Goal: Information Seeking & Learning: Learn about a topic

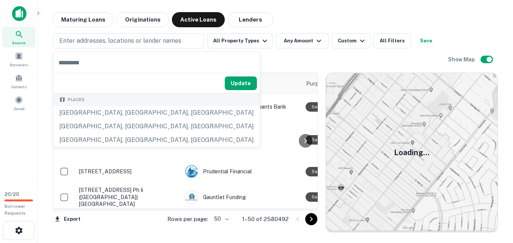
drag, startPoint x: 297, startPoint y: 61, endPoint x: 115, endPoint y: 2, distance: 191.8
click at [297, 61] on div "Enter addresses, locations or lender names All Property Types Any Amount Custom…" at bounding box center [250, 49] width 395 height 33
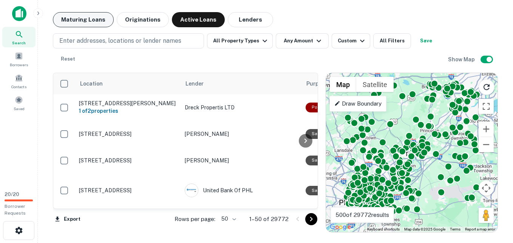
click at [97, 23] on button "Maturing Loans" at bounding box center [83, 19] width 61 height 15
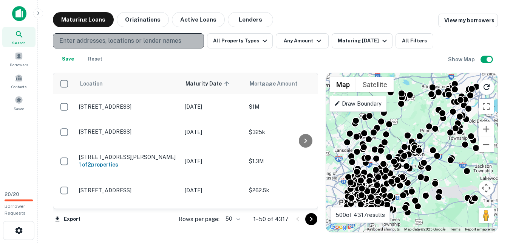
click at [156, 41] on p "Enter addresses, locations or lender names" at bounding box center [120, 40] width 122 height 9
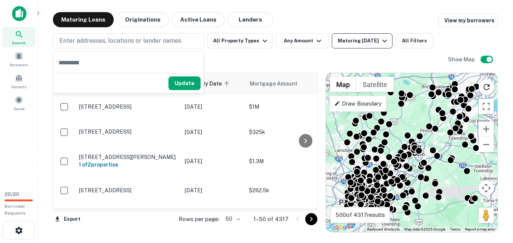
click at [380, 39] on icon "button" at bounding box center [384, 40] width 9 height 9
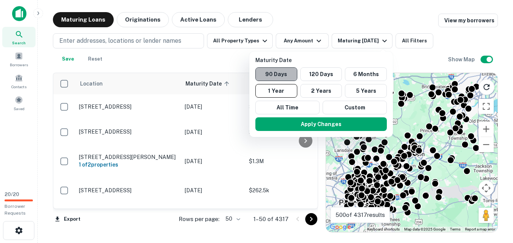
click at [286, 75] on button "90 Days" at bounding box center [276, 74] width 42 height 14
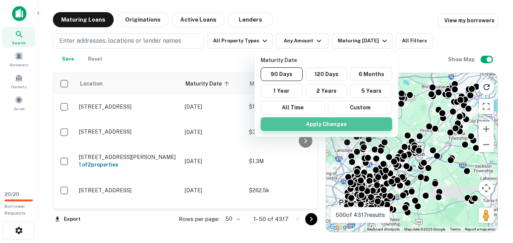
click at [341, 120] on button "Apply Changes" at bounding box center [326, 124] width 131 height 14
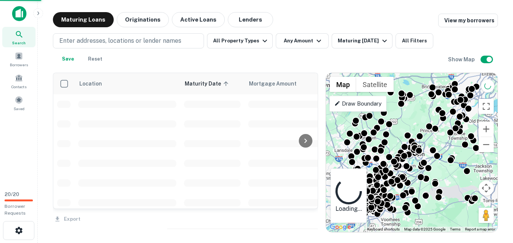
click at [415, 39] on div "Maturity Date 90 Days 120 Days 6 Months 1 Year 2 Years 5 Years All Time Custom …" at bounding box center [256, 121] width 513 height 243
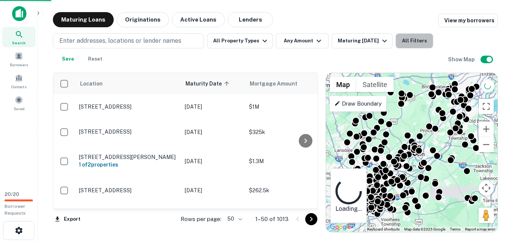
click at [415, 39] on button "All Filters" at bounding box center [415, 40] width 38 height 15
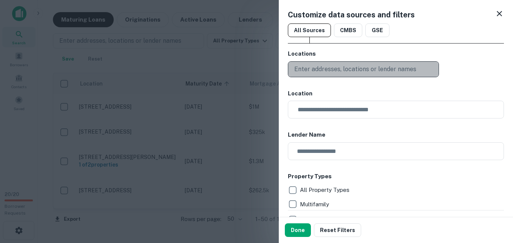
click at [337, 73] on p "Enter addresses, locations or lender names" at bounding box center [355, 69] width 122 height 9
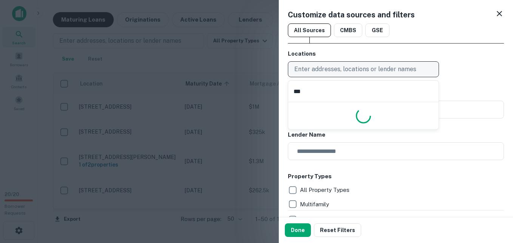
type input "****"
click at [336, 72] on p "Enter addresses, locations or lender names" at bounding box center [355, 69] width 122 height 9
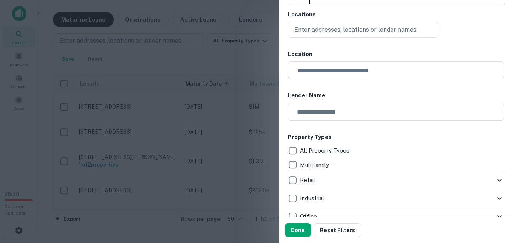
scroll to position [40, 0]
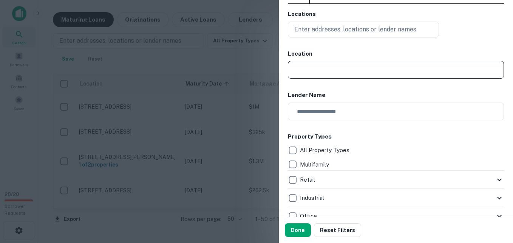
click at [336, 72] on input "text" at bounding box center [398, 70] width 211 height 18
type input "**********"
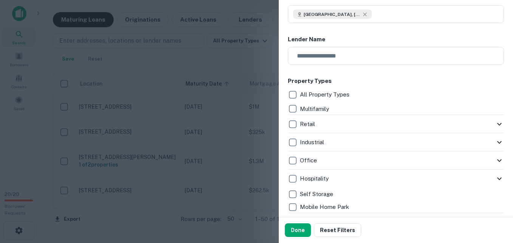
scroll to position [0, 0]
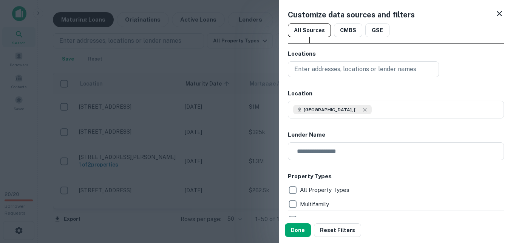
click at [495, 14] on icon at bounding box center [499, 13] width 9 height 9
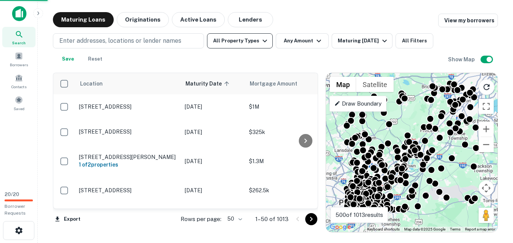
click at [261, 43] on icon "button" at bounding box center [264, 40] width 9 height 9
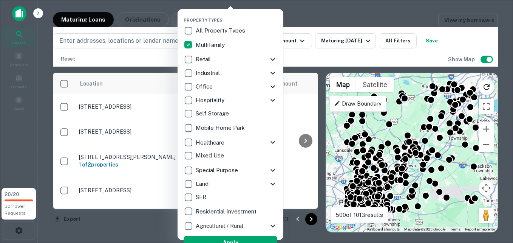
type input "**"
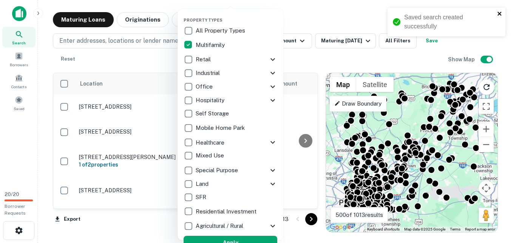
click at [498, 12] on icon "close" at bounding box center [500, 14] width 4 height 4
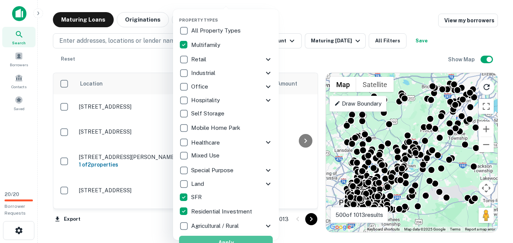
click at [238, 237] on button "Apply" at bounding box center [226, 242] width 94 height 14
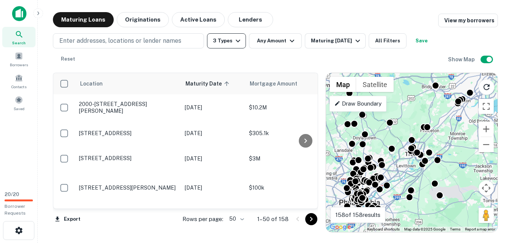
click at [237, 43] on icon "button" at bounding box center [238, 40] width 9 height 9
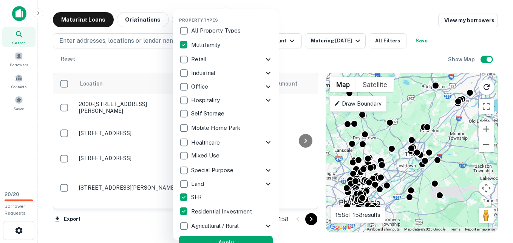
click at [285, 39] on div at bounding box center [256, 121] width 513 height 243
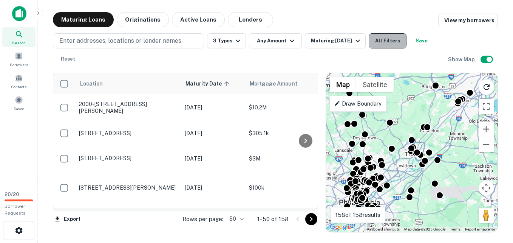
click at [388, 45] on button "All Filters" at bounding box center [388, 40] width 38 height 15
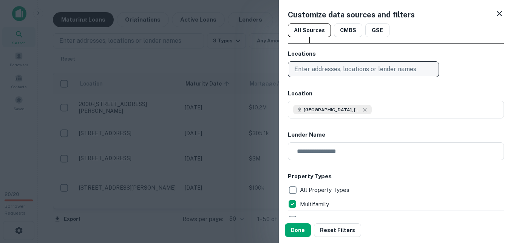
click at [346, 70] on p "Enter addresses, locations or lender names" at bounding box center [355, 69] width 122 height 9
type input "**********"
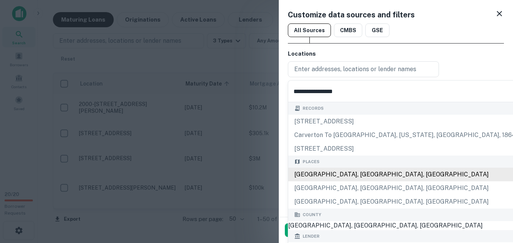
click at [336, 175] on div "[GEOGRAPHIC_DATA], [GEOGRAPHIC_DATA], [GEOGRAPHIC_DATA]" at bounding box center [407, 174] width 238 height 14
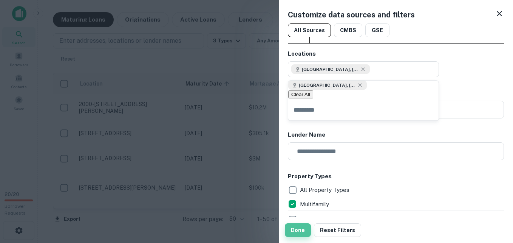
click at [295, 230] on button "Done" at bounding box center [298, 230] width 26 height 14
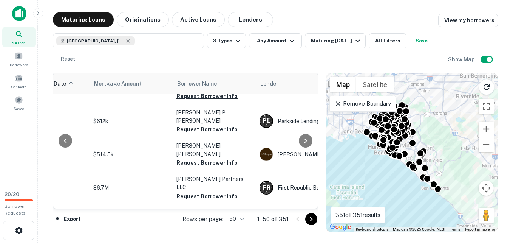
scroll to position [99, 157]
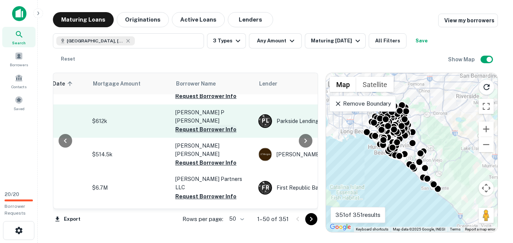
click at [207, 125] on button "Request Borrower Info" at bounding box center [205, 129] width 61 height 9
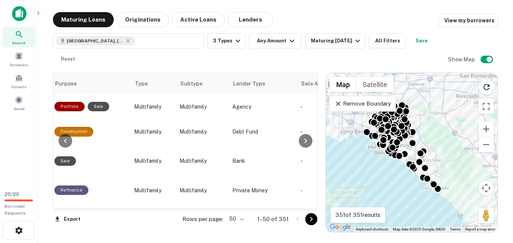
scroll to position [360, 482]
click at [396, 40] on button "All Filters" at bounding box center [388, 40] width 38 height 15
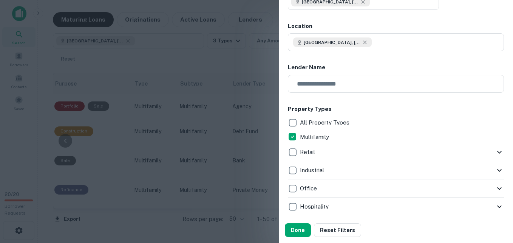
scroll to position [68, 0]
click at [298, 231] on button "Done" at bounding box center [298, 230] width 26 height 14
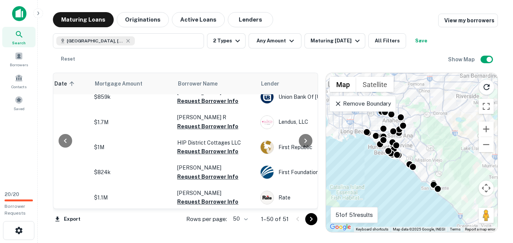
scroll to position [244, 155]
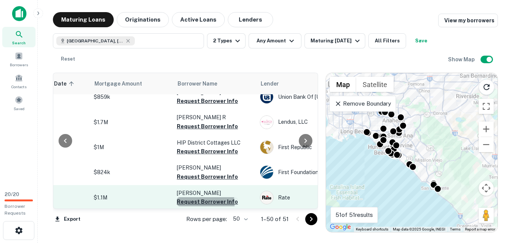
click at [200, 197] on button "Request Borrower Info" at bounding box center [207, 201] width 61 height 9
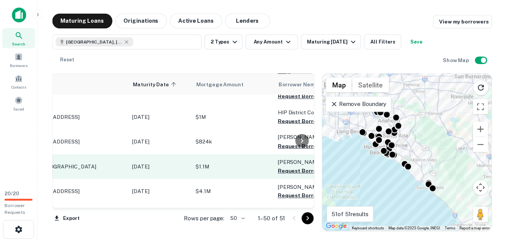
scroll to position [274, 0]
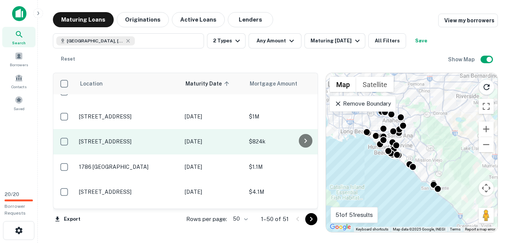
click at [135, 138] on p "[STREET_ADDRESS]" at bounding box center [128, 141] width 98 height 7
